Goal: Task Accomplishment & Management: Manage account settings

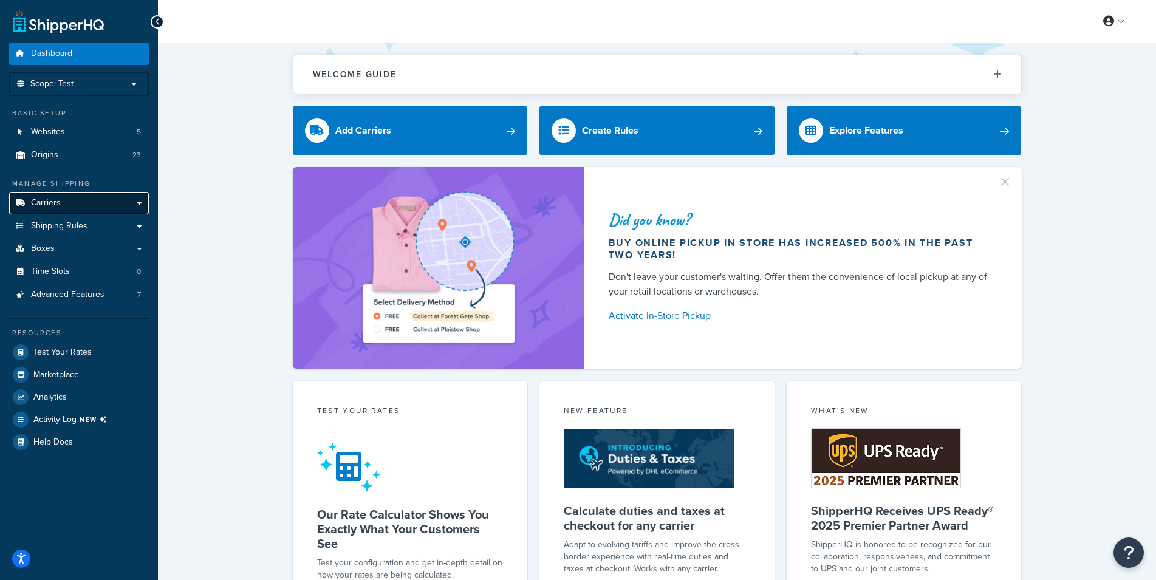
click at [79, 206] on link "Carriers" at bounding box center [79, 203] width 140 height 22
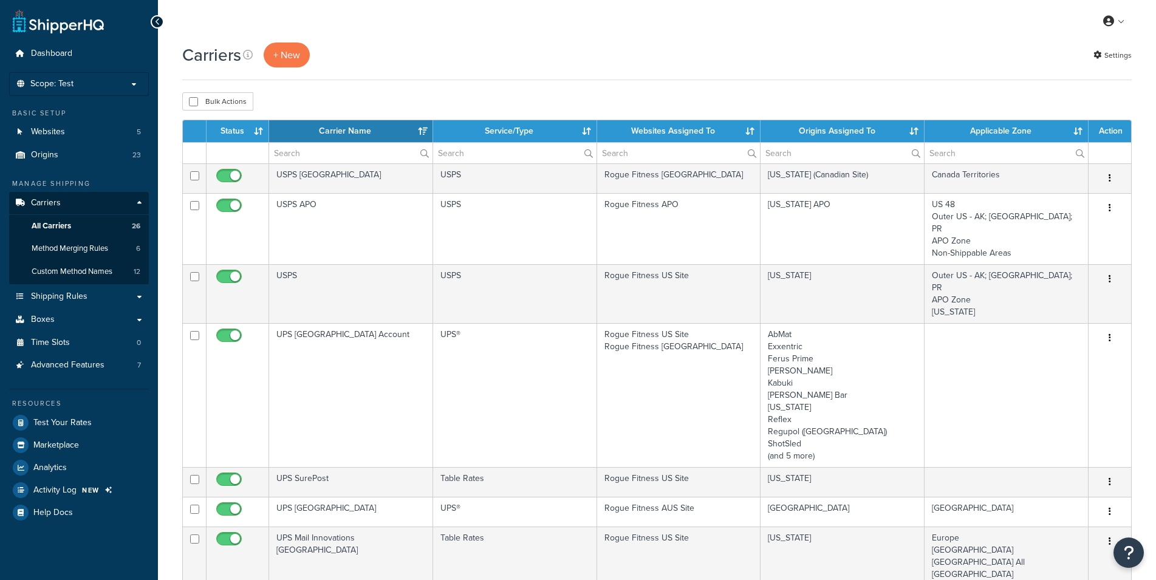
select select "15"
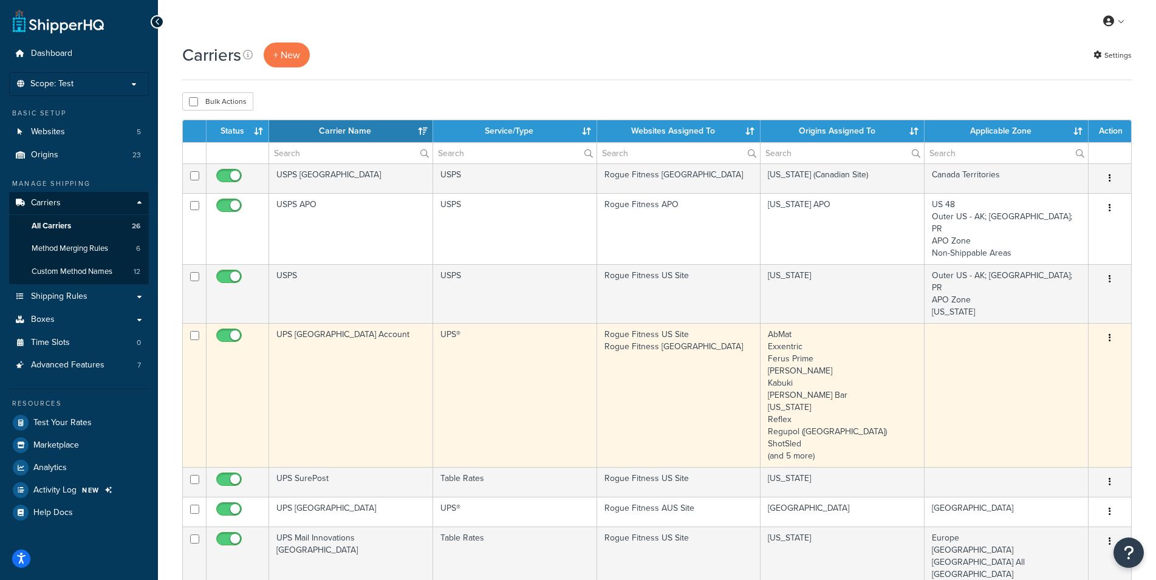
click at [717, 341] on td "Rogue Fitness US Site Rogue Fitness Canada" at bounding box center [679, 395] width 164 height 144
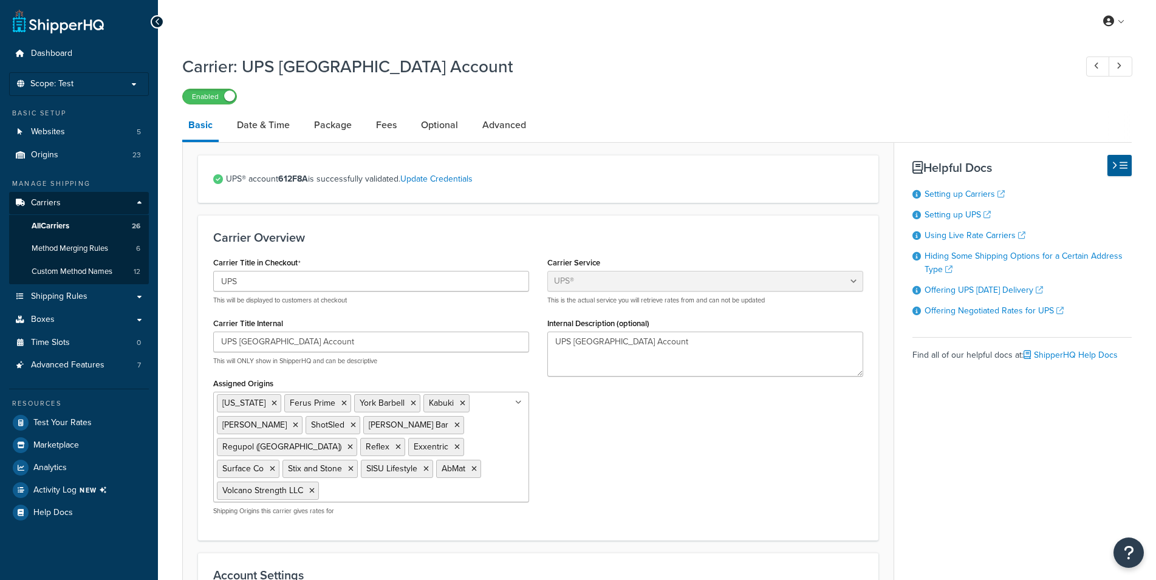
select select "ups"
click at [381, 129] on link "Fees" at bounding box center [386, 125] width 33 height 29
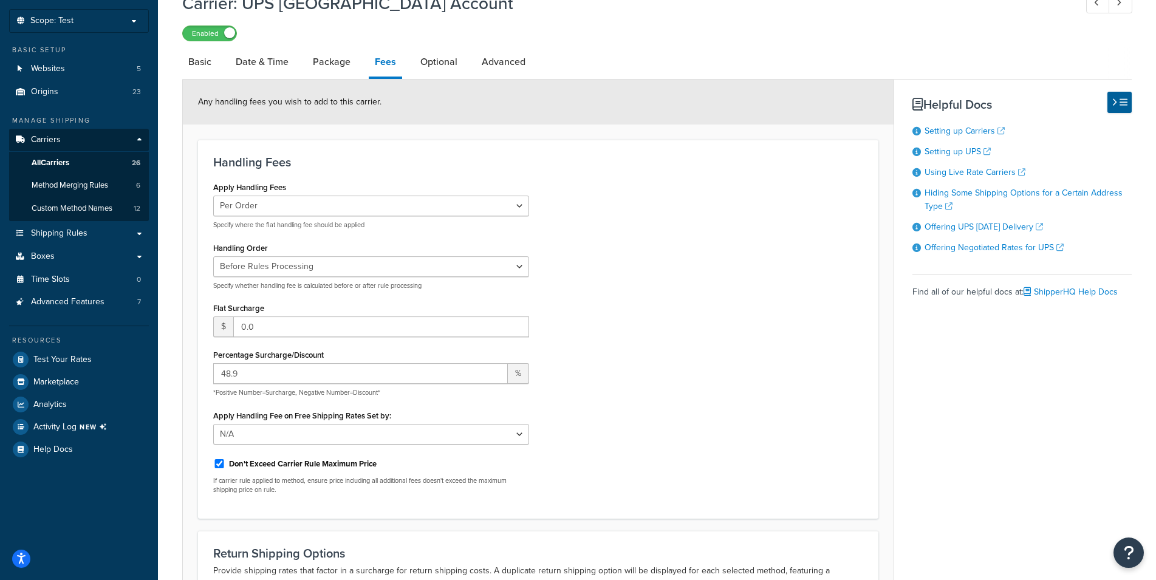
scroll to position [124, 0]
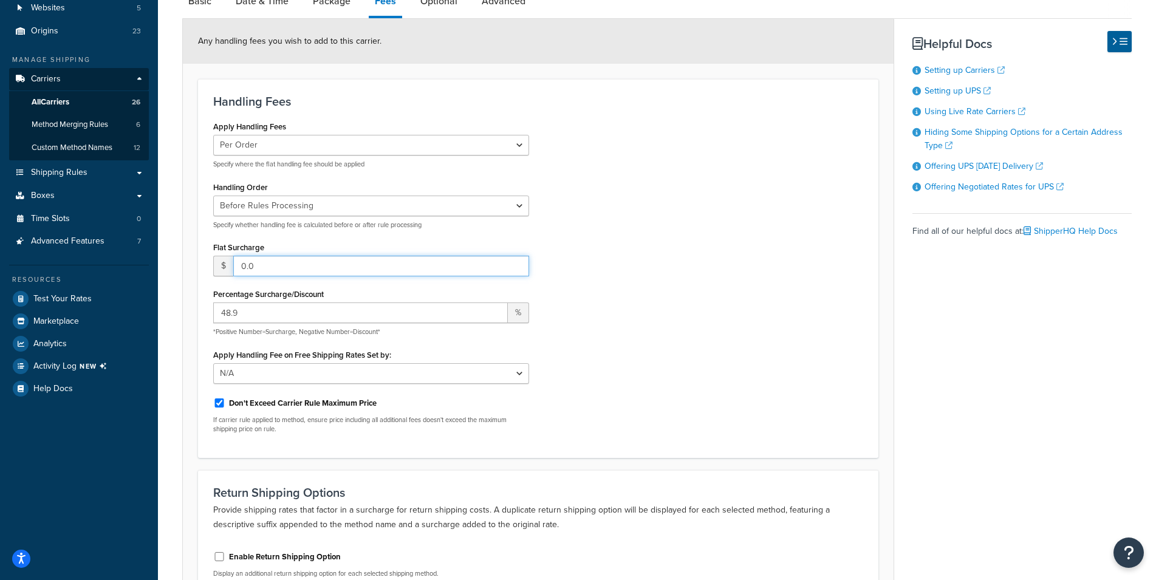
drag, startPoint x: 298, startPoint y: 265, endPoint x: 199, endPoint y: 257, distance: 99.4
click at [233, 257] on input "0.0" at bounding box center [381, 266] width 296 height 21
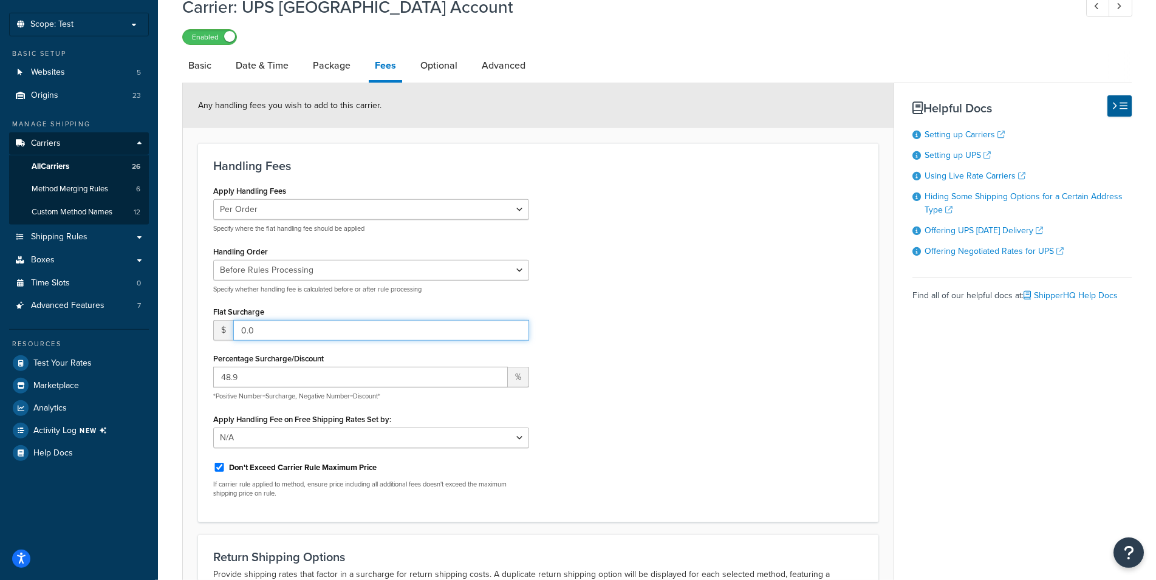
scroll to position [0, 0]
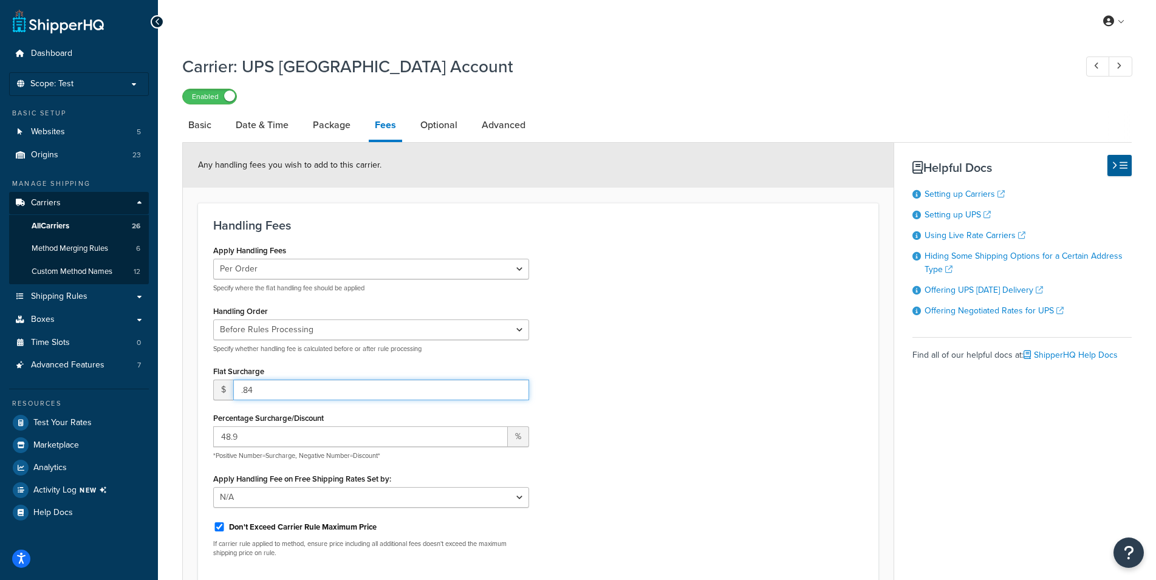
type input ".84"
click at [669, 344] on div "Apply Handling Fees Per Order Per Item Per Package Specify where the flat handl…" at bounding box center [538, 404] width 668 height 325
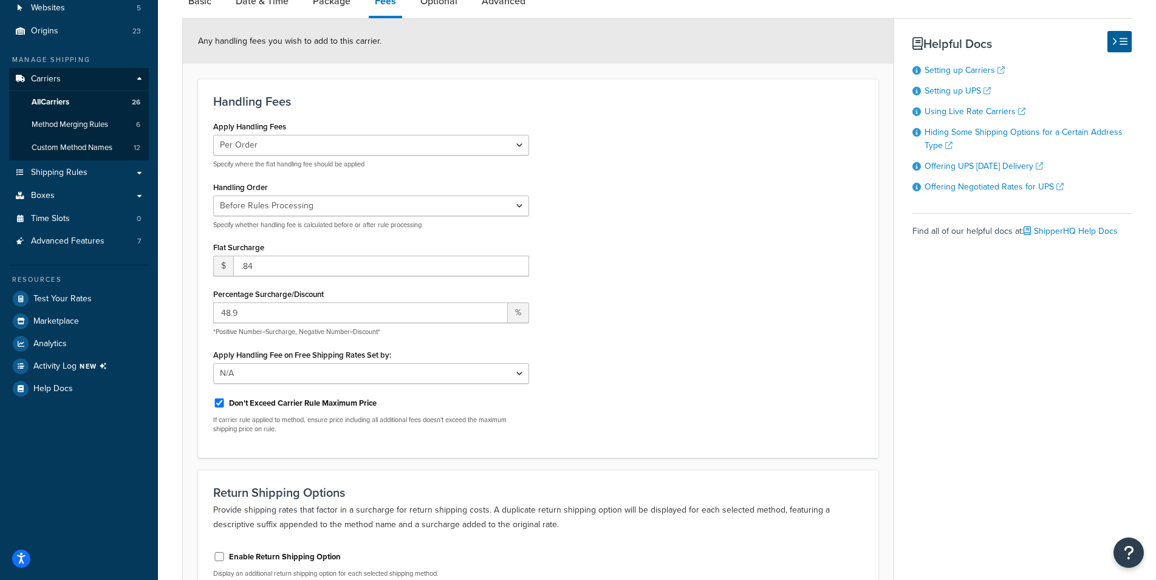
scroll to position [258, 0]
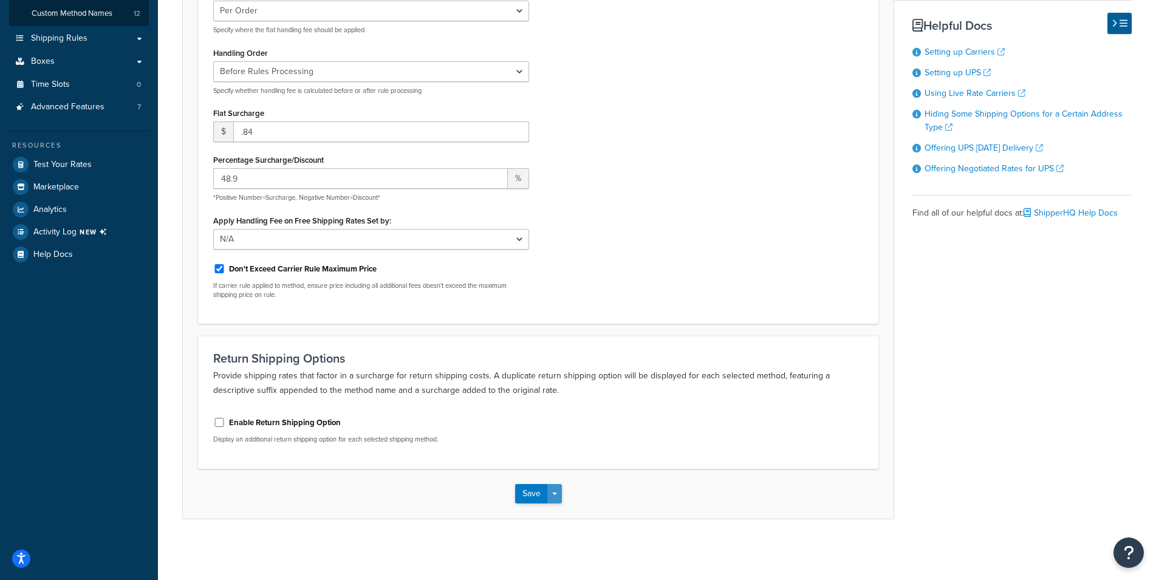
click at [553, 493] on button "Save Dropdown" at bounding box center [554, 493] width 15 height 19
click at [556, 518] on button "Save and Edit" at bounding box center [559, 516] width 89 height 26
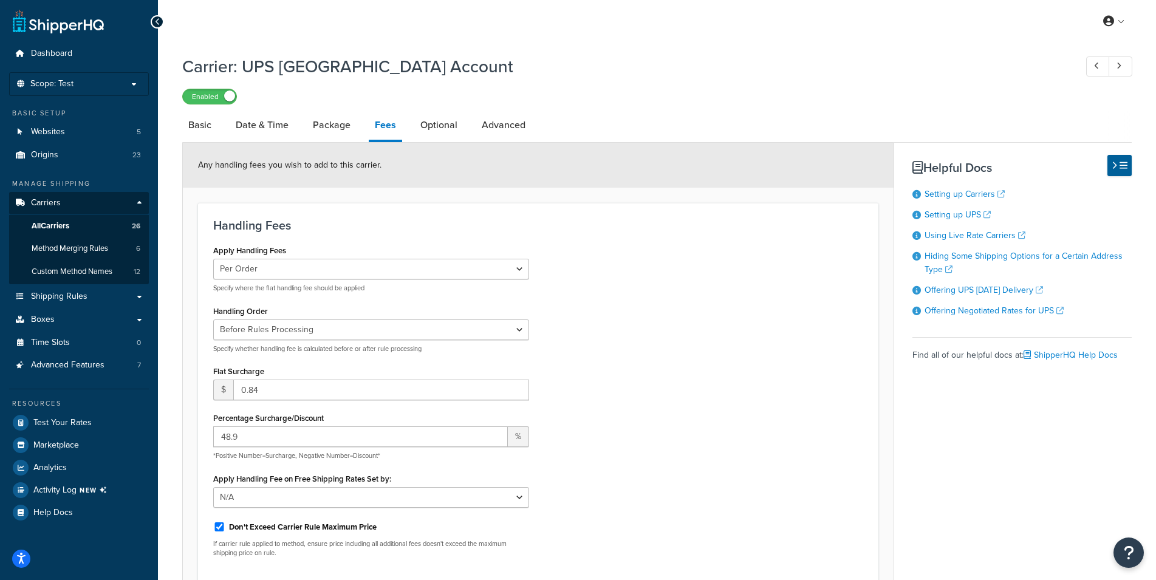
scroll to position [248, 0]
